Goal: Transaction & Acquisition: Register for event/course

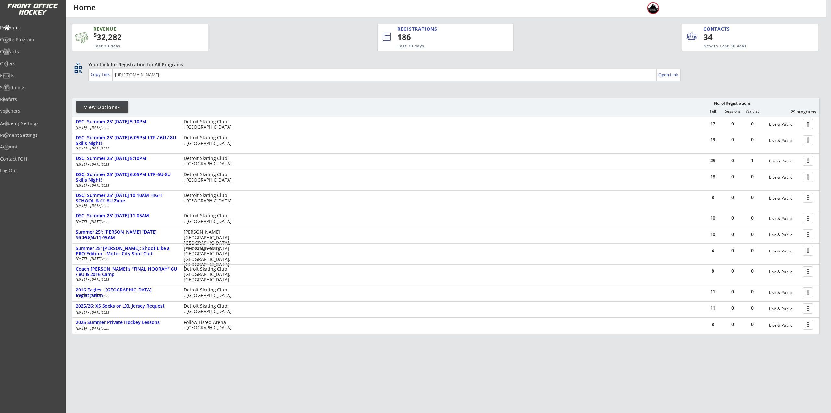
click at [98, 111] on div "View Options" at bounding box center [102, 107] width 52 height 12
select select ""Upcoming Programs""
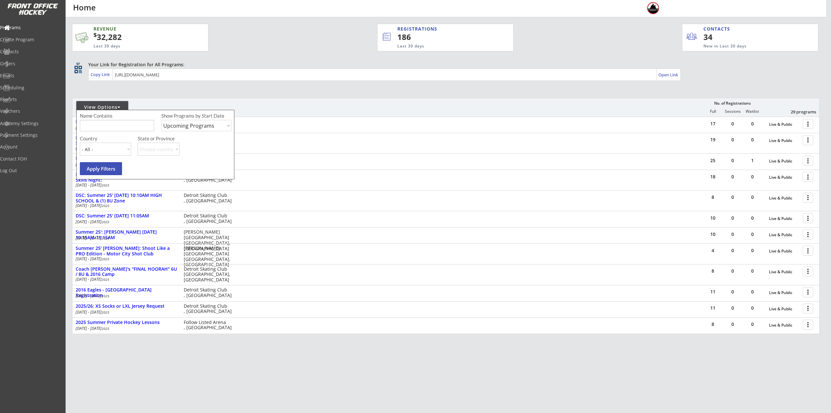
click at [105, 124] on input "input" at bounding box center [117, 125] width 74 height 11
type input "Wednesday"
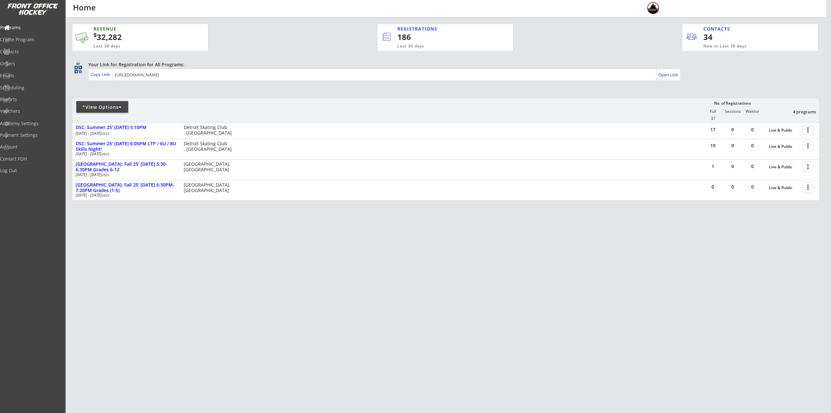
click at [412, 247] on div "REVENUE $ 32,282 Last 30 days REGISTRATIONS 186 Last 30 days CONTACTS 34 New in…" at bounding box center [446, 142] width 748 height 251
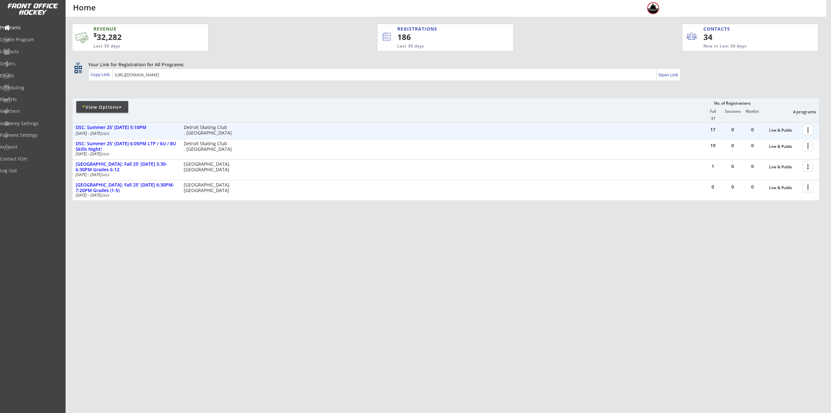
click at [809, 130] on div at bounding box center [808, 129] width 11 height 11
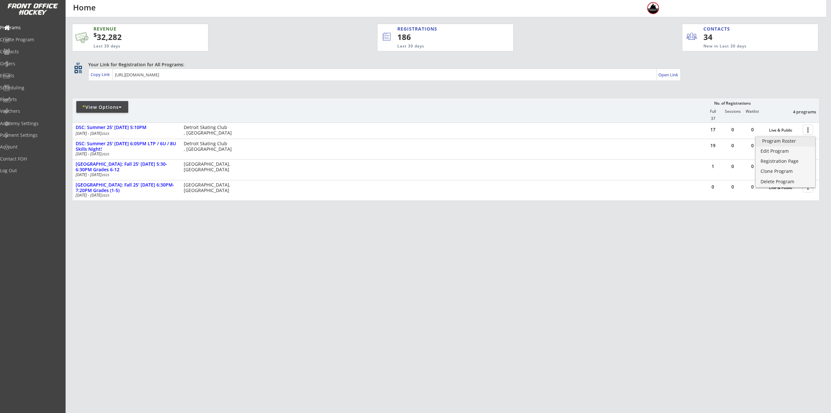
click at [786, 142] on div "Program Roster" at bounding box center [785, 141] width 46 height 5
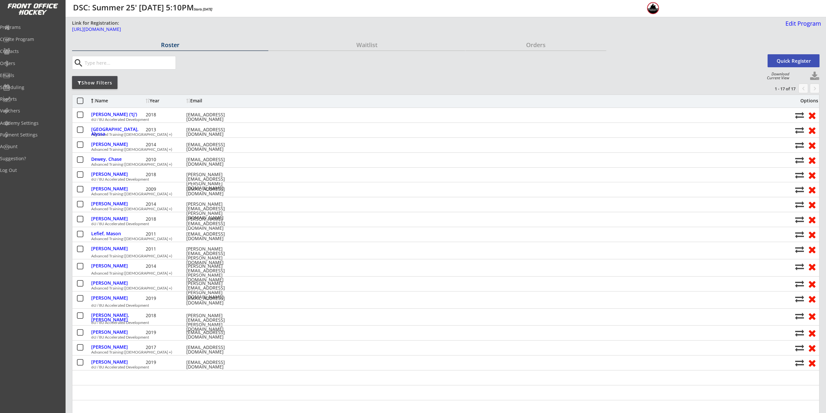
click at [773, 66] on button "Quick Register" at bounding box center [794, 60] width 52 height 13
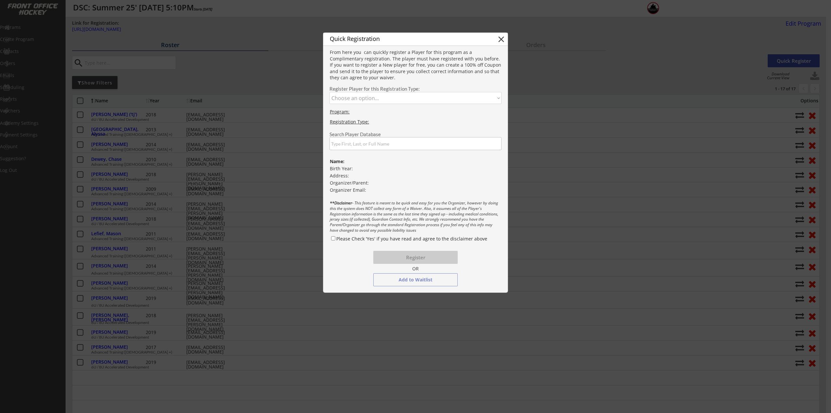
click at [382, 98] on select "Choose an option... 6U / 8U Accelerated Development Advanced Training (9 Years …" at bounding box center [415, 98] width 172 height 12
select select ""1348695171700984260__LOOKUP__1739979738630x572265355936792600""
click at [329, 92] on select "Choose an option... 6U / 8U Accelerated Development Advanced Training (9 Years …" at bounding box center [415, 98] width 172 height 12
click at [372, 144] on input "input" at bounding box center [415, 143] width 172 height 13
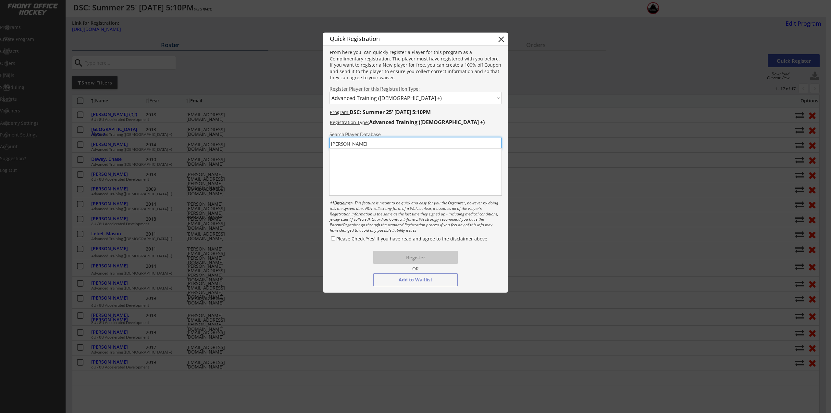
type input "Anthony"
click at [375, 181] on div "Anthony Martinez-hilss" at bounding box center [363, 181] width 65 height 6
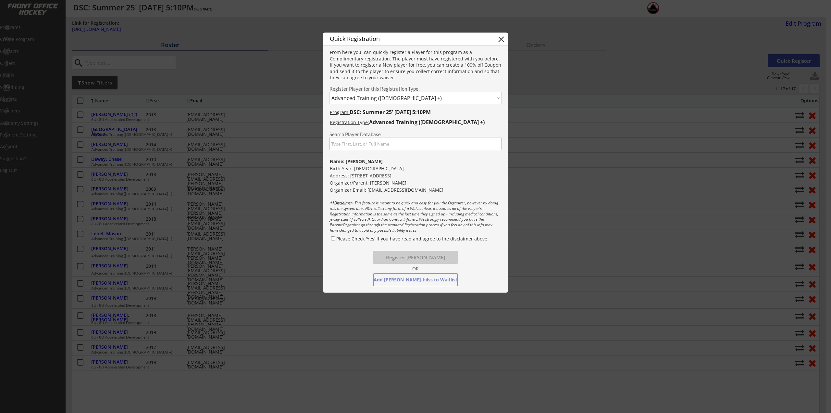
click at [356, 237] on label "Please Check 'Yes' if you have read and agree to the disclaimer above" at bounding box center [411, 238] width 151 height 6
click at [335, 237] on input "Please Check 'Yes' if you have read and agree to the disclaimer above" at bounding box center [333, 238] width 4 height 4
checkbox input "true"
click at [404, 255] on button "Register Anthony Martinez-hilss" at bounding box center [415, 257] width 84 height 13
select select ""PLACEHOLDER_1427118222253""
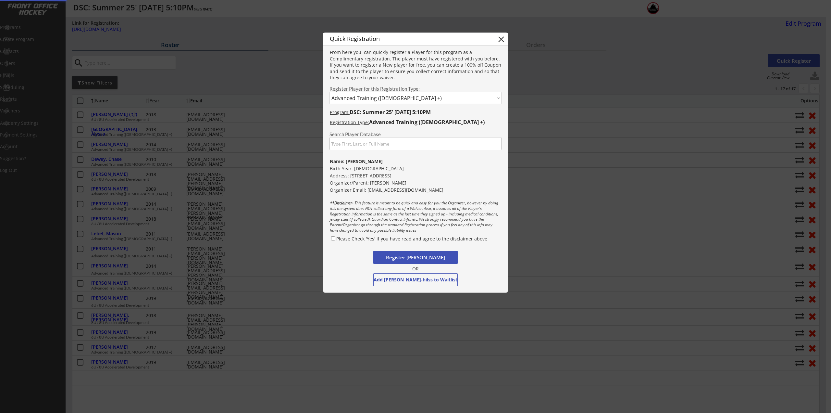
checkbox input "false"
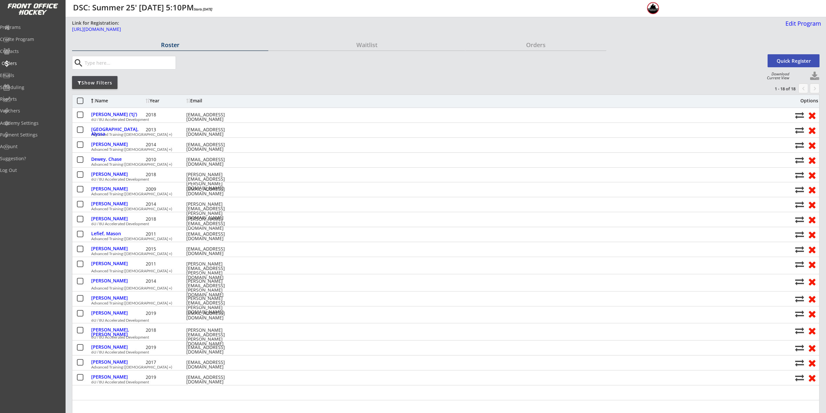
click at [28, 62] on div "Orders" at bounding box center [31, 63] width 58 height 5
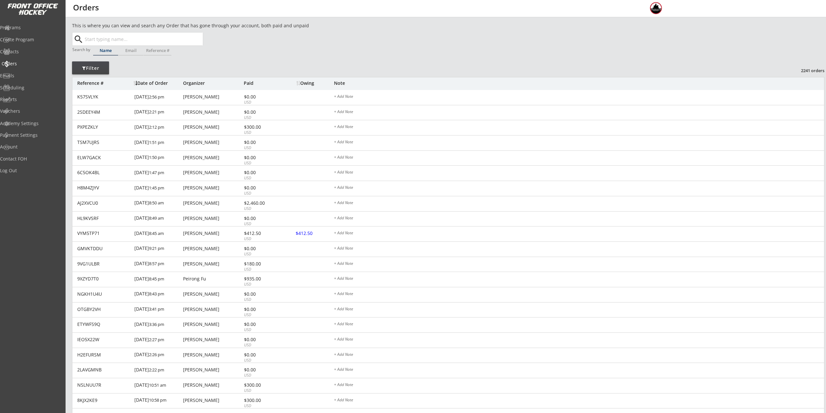
click at [23, 64] on div "Orders" at bounding box center [31, 63] width 58 height 5
click at [29, 26] on div "Programs" at bounding box center [31, 27] width 58 height 5
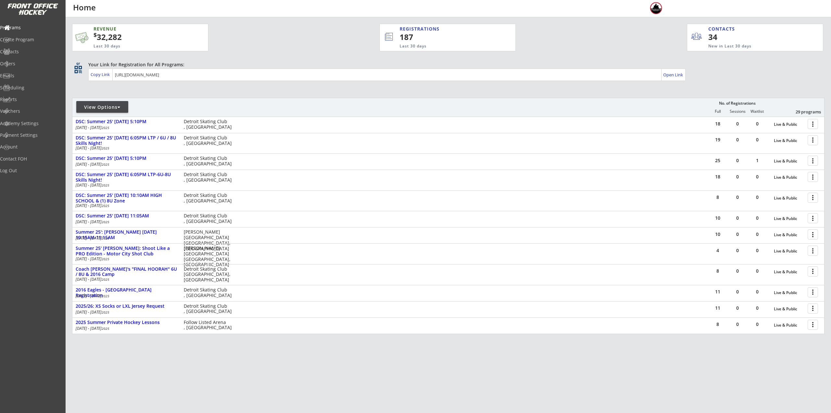
click at [105, 110] on div "View Options" at bounding box center [102, 107] width 52 height 6
select select ""Upcoming Programs""
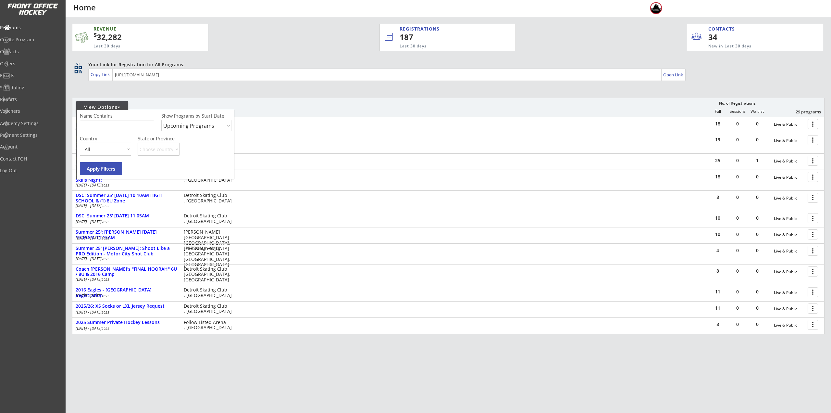
click at [111, 123] on input "input" at bounding box center [117, 125] width 74 height 11
type input "[DATE]"
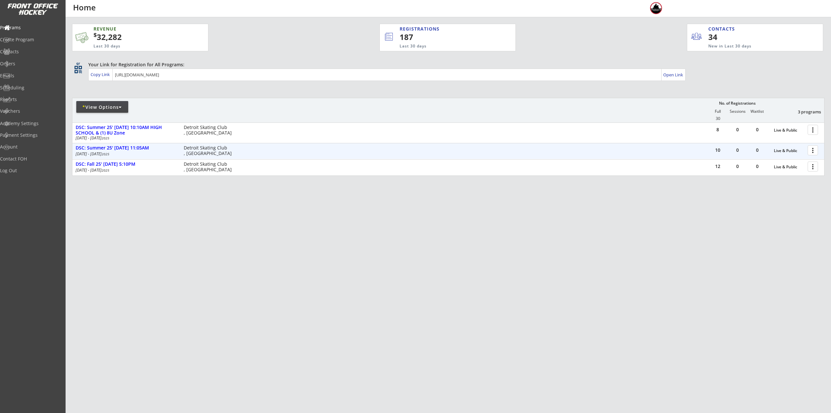
click at [811, 147] on div at bounding box center [813, 149] width 11 height 11
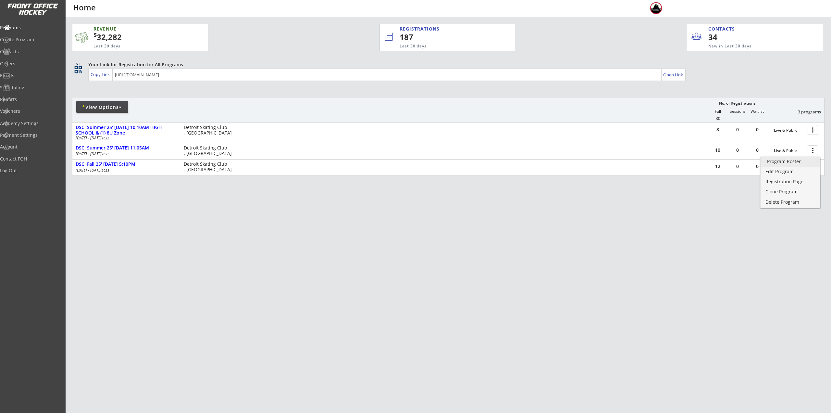
click at [785, 163] on div "Program Roster" at bounding box center [790, 161] width 46 height 5
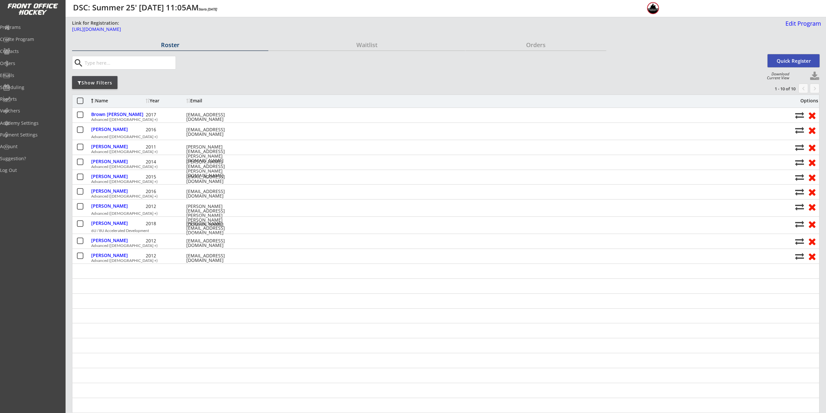
click at [786, 62] on button "Quick Register" at bounding box center [794, 60] width 52 height 13
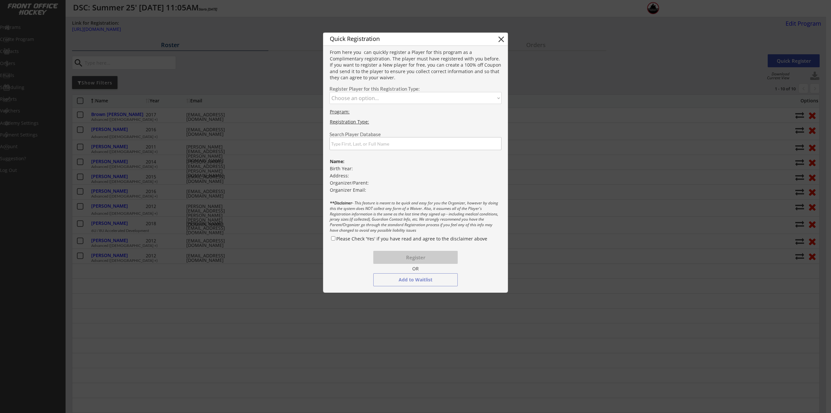
drag, startPoint x: 391, startPoint y: 99, endPoint x: 390, endPoint y: 103, distance: 4.3
click at [391, 99] on select "Choose an option... 6U / 8U Accelerated Development Advanced (9 Years Old +)" at bounding box center [415, 98] width 172 height 12
click at [329, 92] on select "Choose an option... 6U / 8U Accelerated Development Advanced (9 Years Old +)" at bounding box center [415, 98] width 172 height 12
click at [377, 100] on select "Choose an option... 6U / 8U Accelerated Development Advanced (9 Years Old +)" at bounding box center [415, 98] width 172 height 12
select select ""1348695171700984260__LOOKUP__1739980856255x890566357480374300""
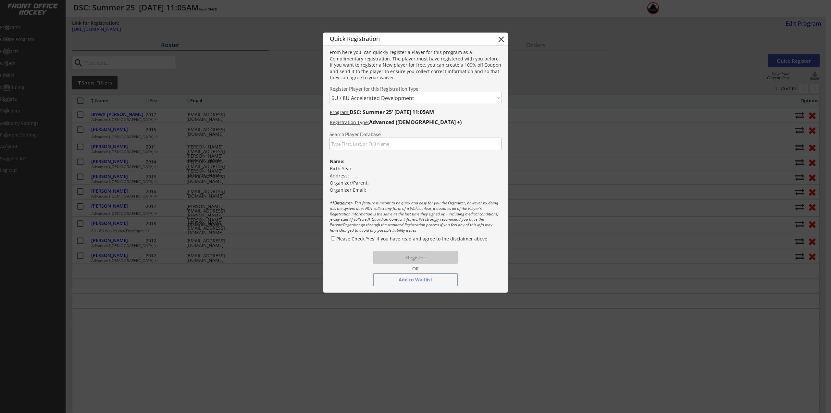
click at [329, 92] on select "Choose an option... 6U / 8U Accelerated Development Advanced (9 Years Old +)" at bounding box center [415, 98] width 172 height 12
click at [371, 146] on input "input" at bounding box center [415, 143] width 172 height 13
type input "S"
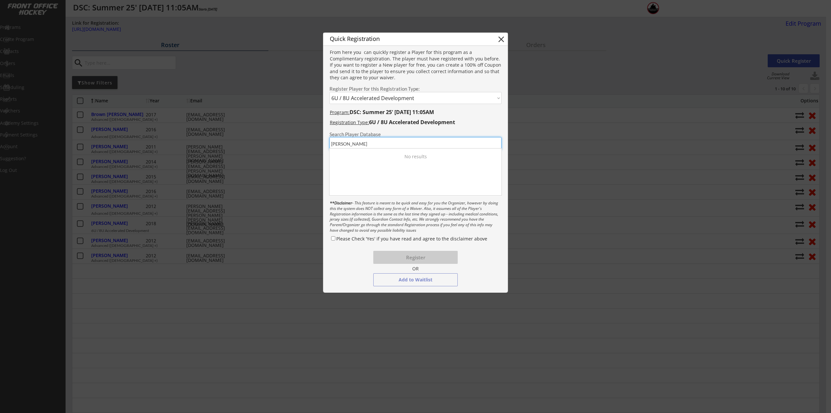
drag, startPoint x: 364, startPoint y: 147, endPoint x: 330, endPoint y: 145, distance: 34.1
click at [327, 145] on div "Search Player Database" at bounding box center [415, 139] width 184 height 21
type input "Sam"
click at [373, 180] on div "Sam Greenberg" at bounding box center [363, 181] width 65 height 6
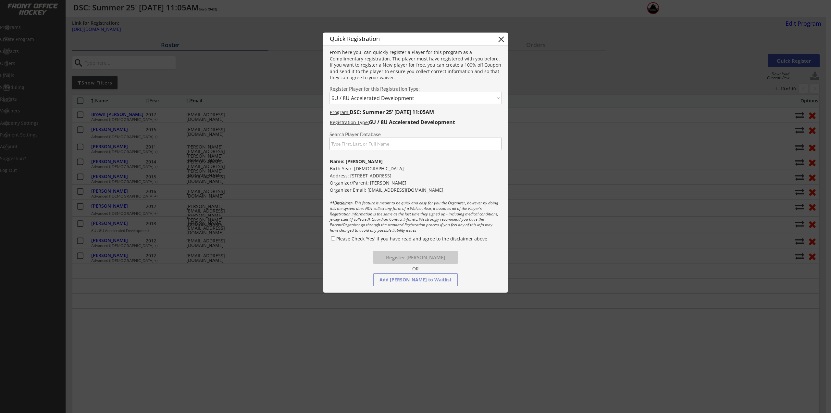
click at [384, 143] on input "input" at bounding box center [415, 143] width 172 height 13
click at [360, 236] on label "Please Check 'Yes' if you have read and agree to the disclaimer above" at bounding box center [411, 238] width 151 height 6
click at [335, 236] on input "Please Check 'Yes' if you have read and agree to the disclaimer above" at bounding box center [333, 238] width 4 height 4
checkbox input "true"
click at [416, 256] on button "Register Sam Greenberg" at bounding box center [415, 257] width 84 height 13
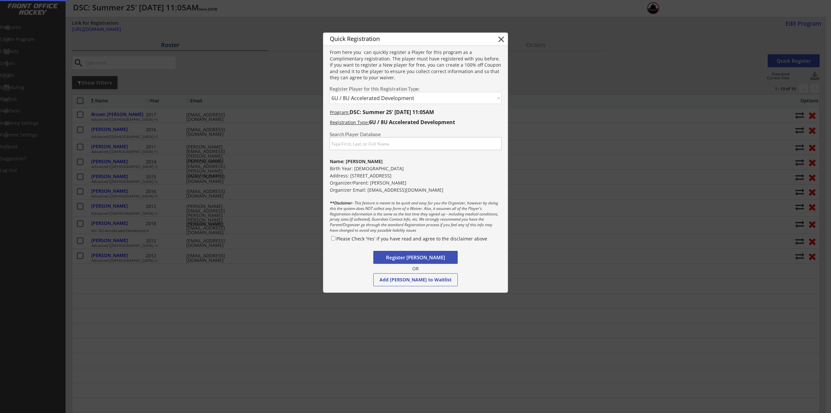
select select ""PLACEHOLDER_1427118222253""
checkbox input "false"
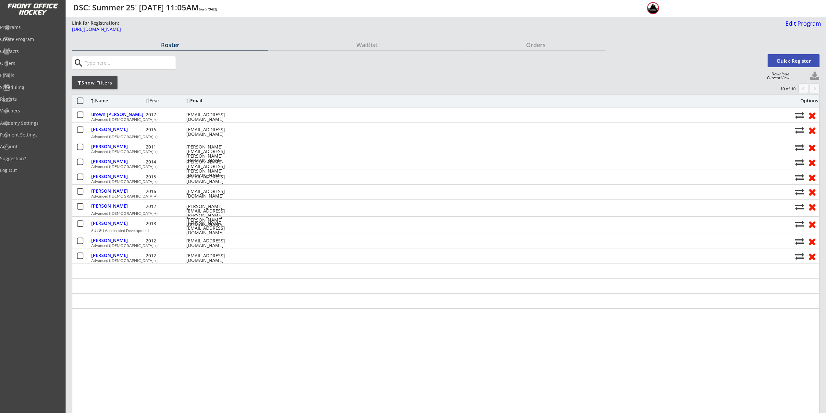
click at [777, 60] on button "Quick Register" at bounding box center [794, 60] width 52 height 13
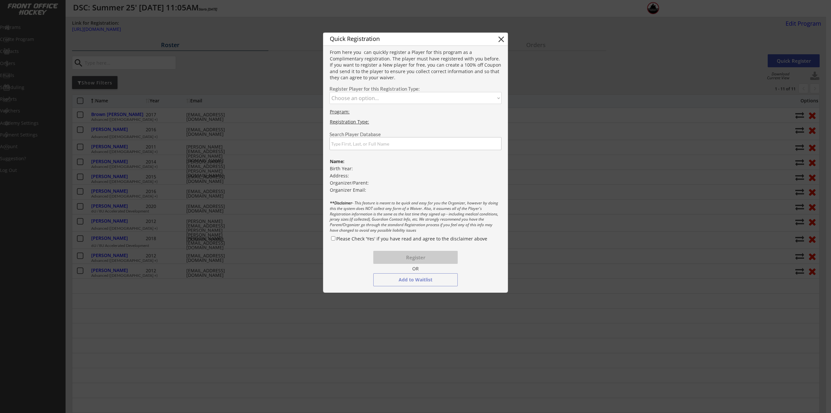
drag, startPoint x: 415, startPoint y: 96, endPoint x: 410, endPoint y: 100, distance: 5.7
click at [415, 96] on select "Choose an option... 6U / 8U Accelerated Development Advanced (9 Years Old +)" at bounding box center [415, 98] width 172 height 12
select select ""1348695171700984260__LOOKUP__1739980856255x890566357480374300""
click at [329, 92] on select "Choose an option... 6U / 8U Accelerated Development Advanced (9 Years Old +)" at bounding box center [415, 98] width 172 height 12
click at [360, 152] on div "Program: DSC: Summer 25' Thursday 11:05AM Registration Type: 6U / 8U Accelerate…" at bounding box center [415, 196] width 184 height 182
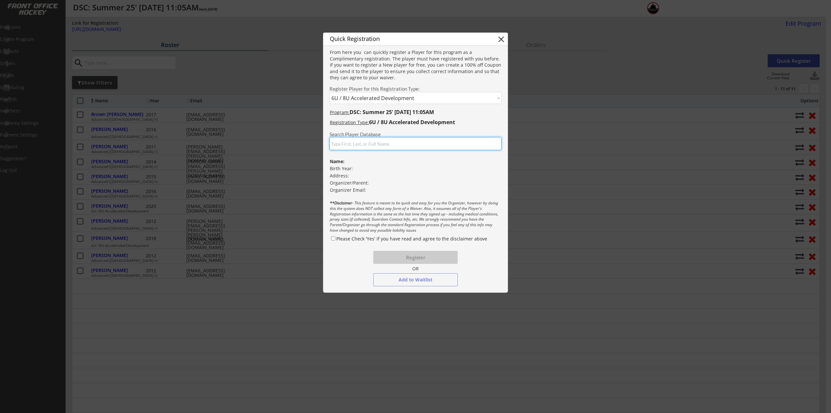
click at [349, 139] on input "input" at bounding box center [415, 143] width 172 height 13
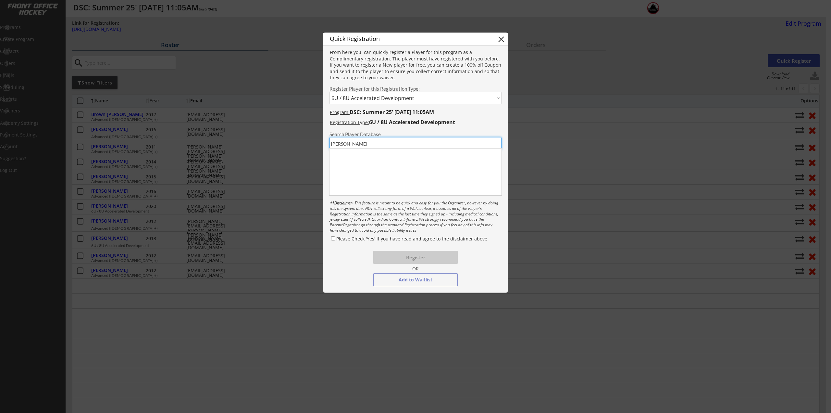
type input "Leo"
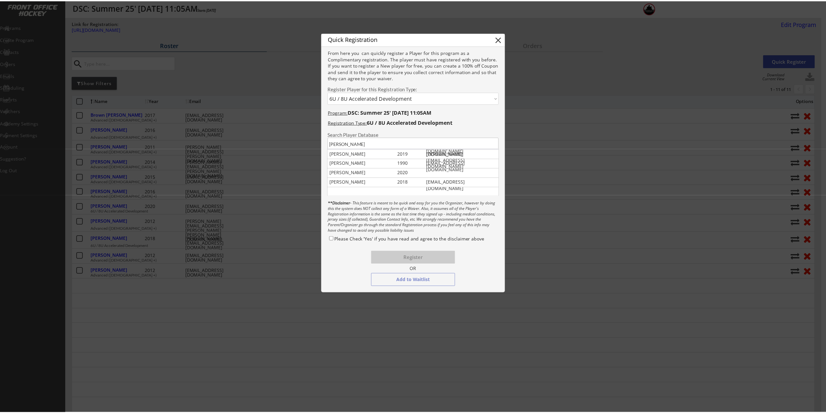
scroll to position [19, 0]
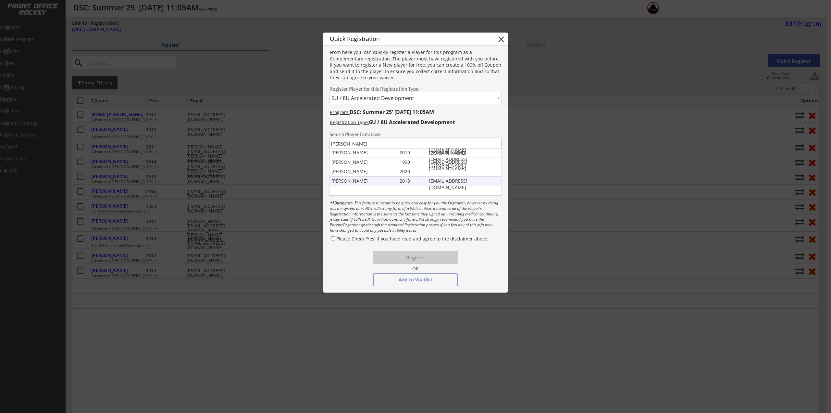
click at [373, 181] on div "Leo Greenberg" at bounding box center [363, 181] width 65 height 6
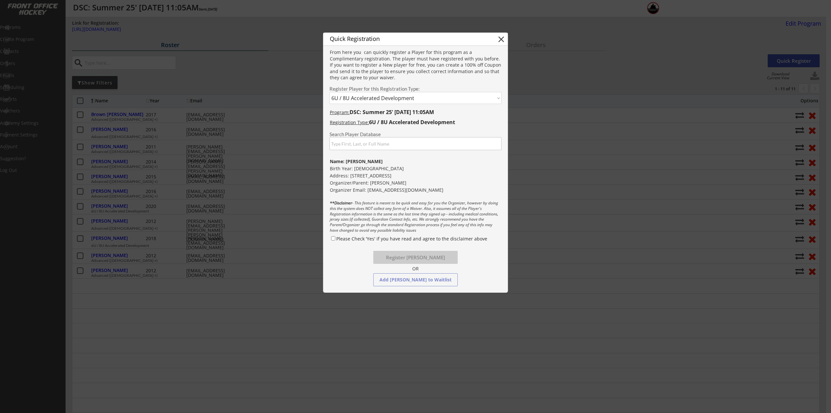
click at [336, 238] on label "Please Check 'Yes' if you have read and agree to the disclaimer above" at bounding box center [411, 238] width 151 height 6
click at [335, 238] on input "Please Check 'Yes' if you have read and agree to the disclaimer above" at bounding box center [333, 238] width 4 height 4
checkbox input "true"
click at [407, 256] on button "Register Leo Greenberg" at bounding box center [415, 257] width 84 height 13
select select ""PLACEHOLDER_1427118222253""
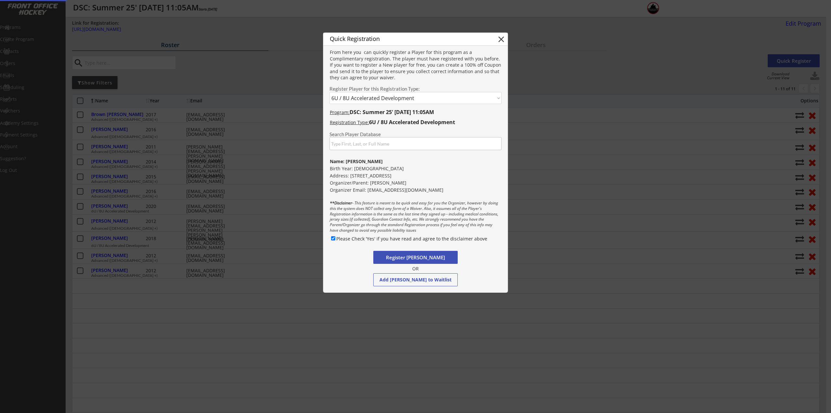
checkbox input "false"
